Goal: Navigation & Orientation: Go to known website

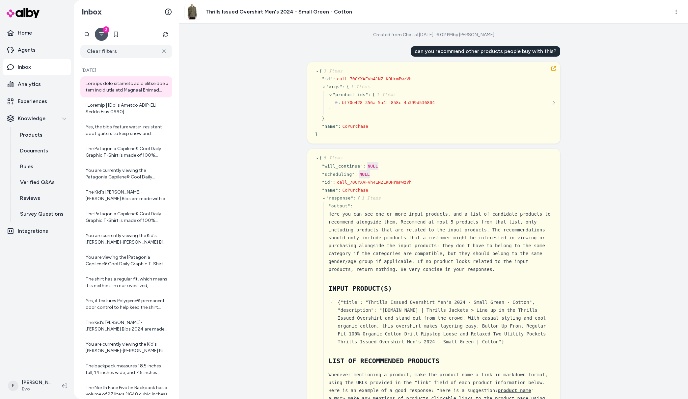
scroll to position [786, 0]
